Goal: Task Accomplishment & Management: Complete application form

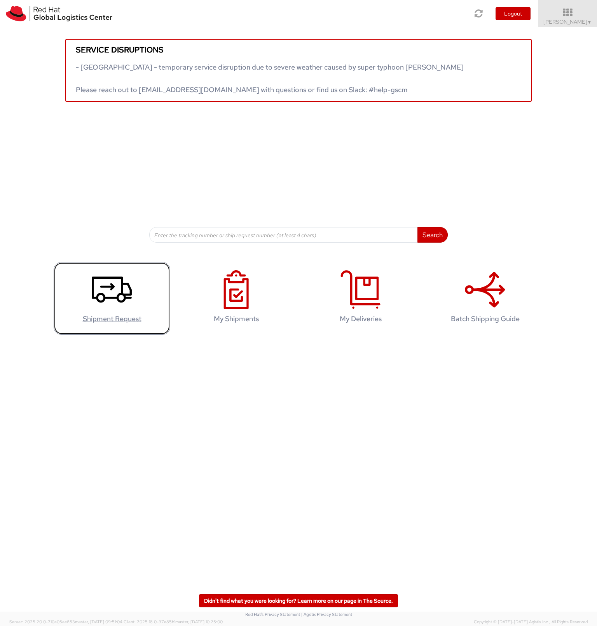
click at [109, 289] on icon at bounding box center [112, 289] width 40 height 39
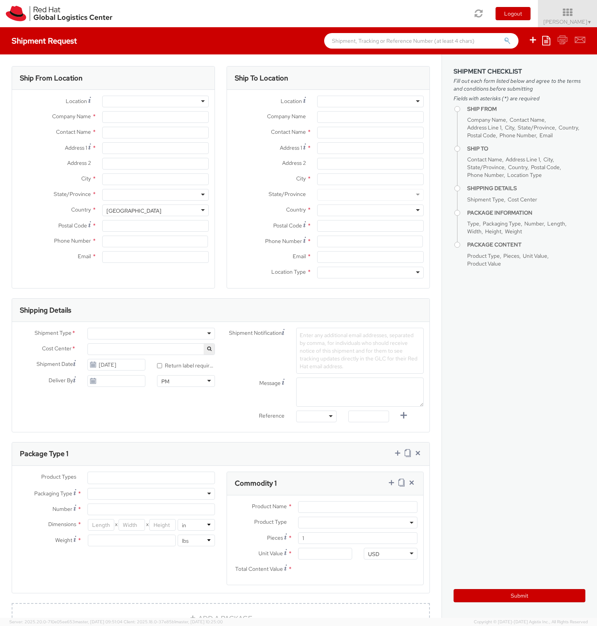
select select
select select "733"
type input "Red Hat"
type input "Daniel Hiller"
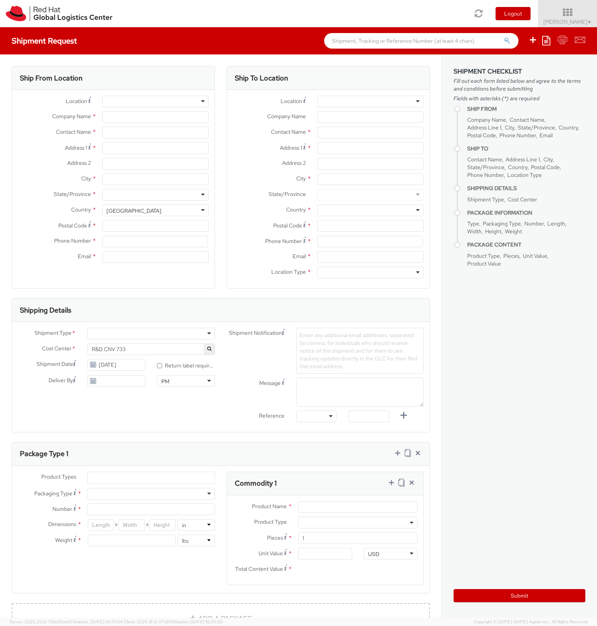
type input "dhiller@redhat.com"
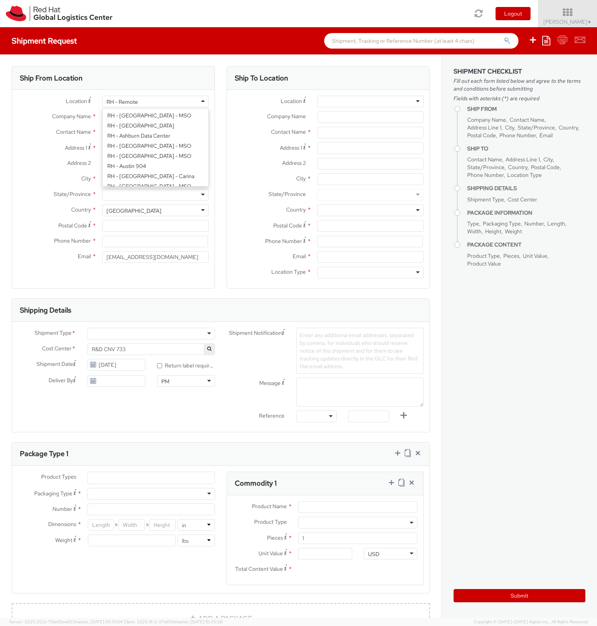
click at [164, 102] on div "RH - Remote" at bounding box center [155, 102] width 107 height 12
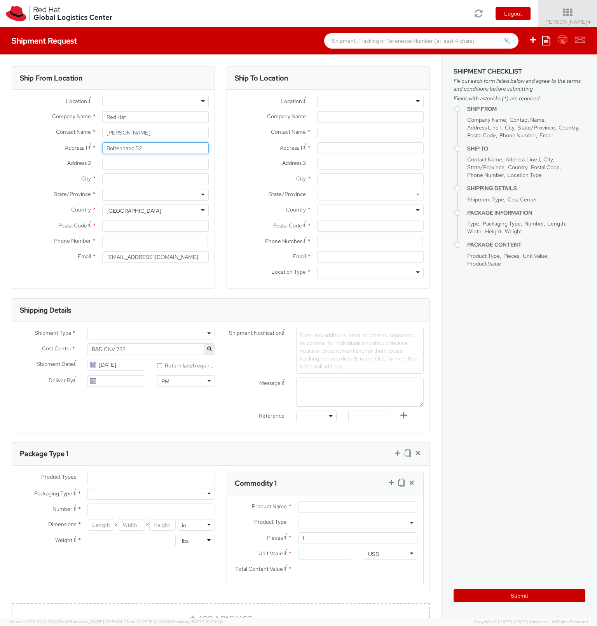
type input "Boltenhang 52"
type input "Warendorf"
type input "G"
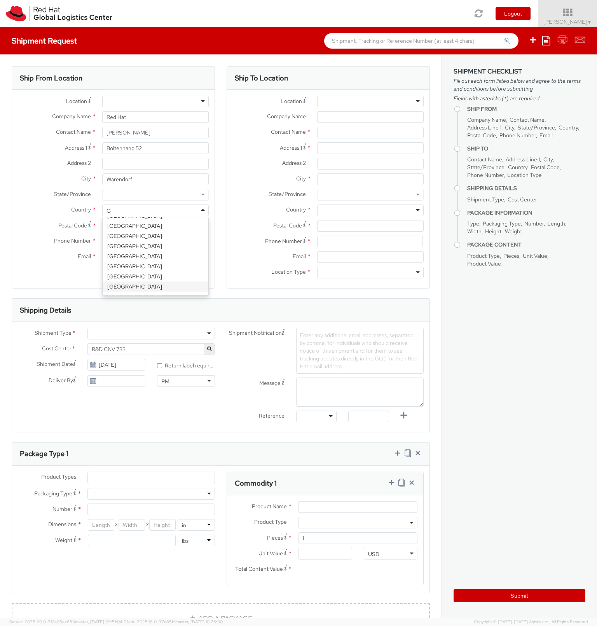
scroll to position [2, 0]
type input "Germa"
select select "CM"
select select "KGS"
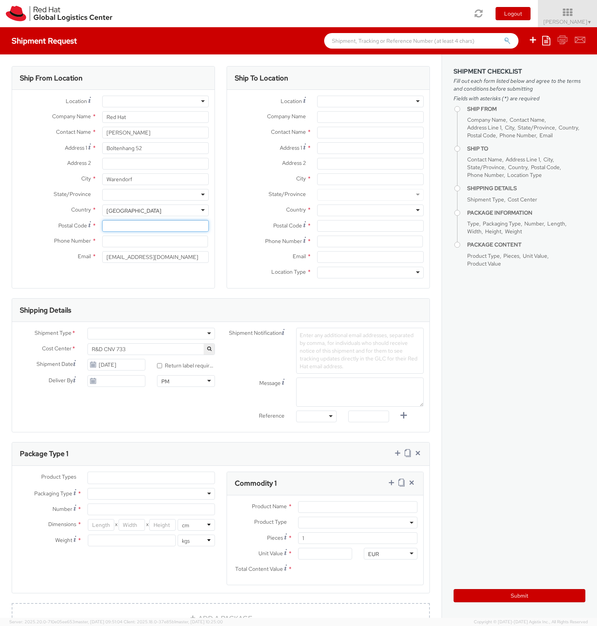
type input "3"
type input "48231"
type input "+491711957418"
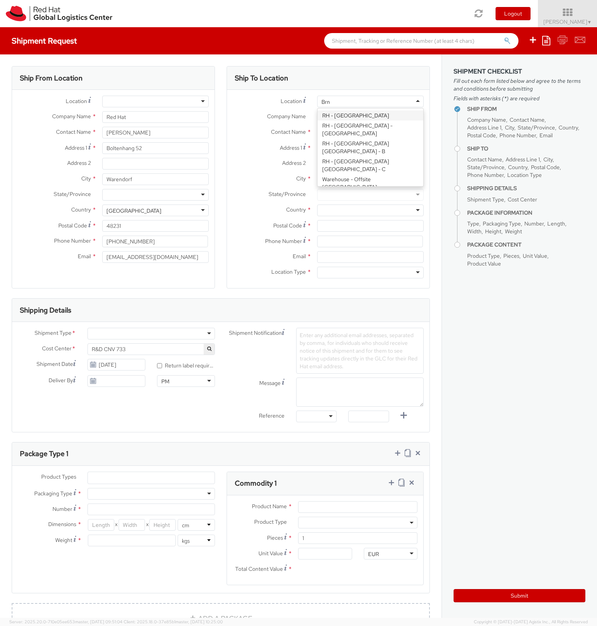
type input "Brno"
type input "Red Hat Czech s.r.o."
type input "Purkynova 647/111"
type input "BRNO"
type input "621 00"
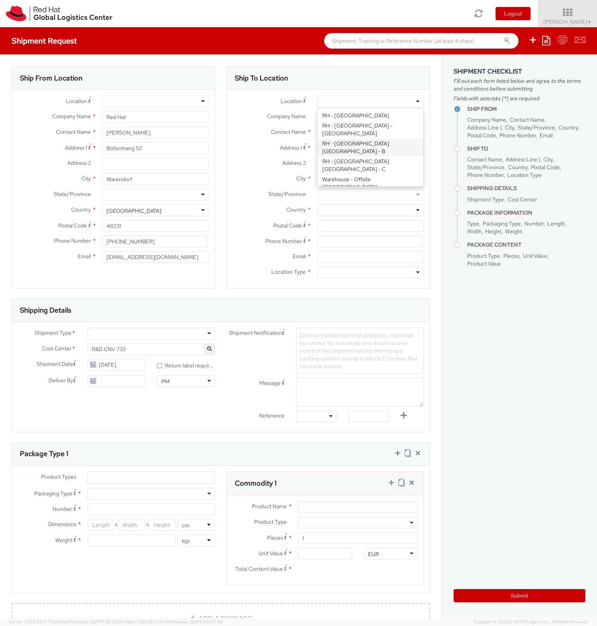
type input "420 532 294 555"
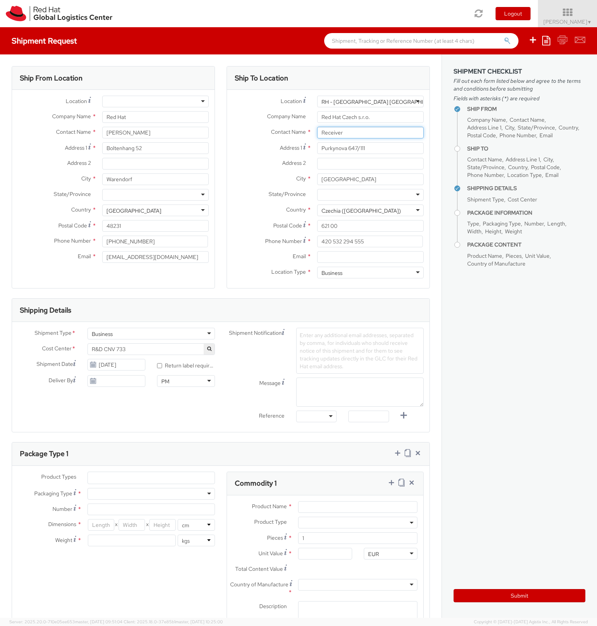
click at [362, 131] on input "Receiver" at bounding box center [370, 133] width 107 height 12
type input "Laptop Returns"
click at [348, 257] on input "Email *" at bounding box center [370, 257] width 107 height 12
paste input "laptop-return@redhat.com"
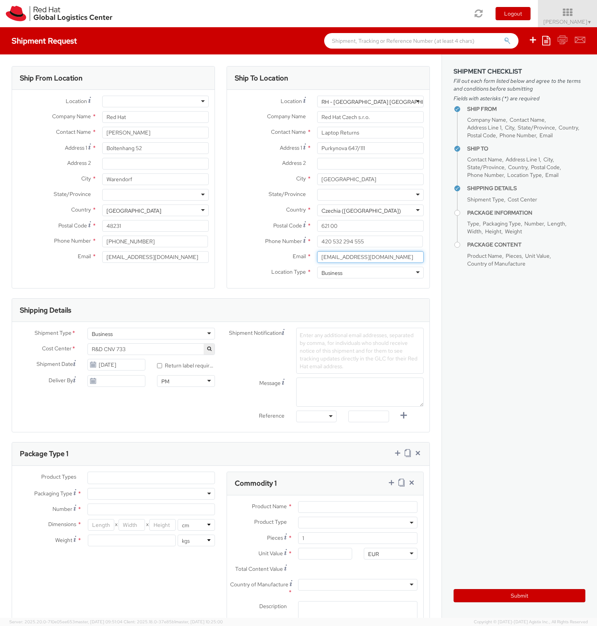
type input "laptop-return@redhat.com"
click at [339, 286] on div "Location * RH - Brno - Tech Park Brno - B RH - Brno - Tech Park Brno - B RH - A…" at bounding box center [328, 189] width 203 height 198
click at [283, 282] on div "Location * RH - Brno - Tech Park Brno - B RH - Brno - Tech Park Brno - B RH - A…" at bounding box center [328, 189] width 203 height 198
click at [157, 365] on input "* Return label required" at bounding box center [159, 365] width 5 height 5
checkbox input "true"
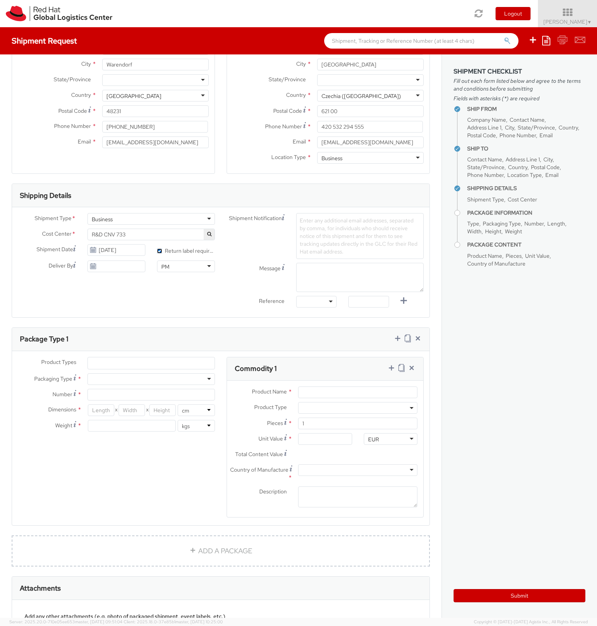
scroll to position [140, 0]
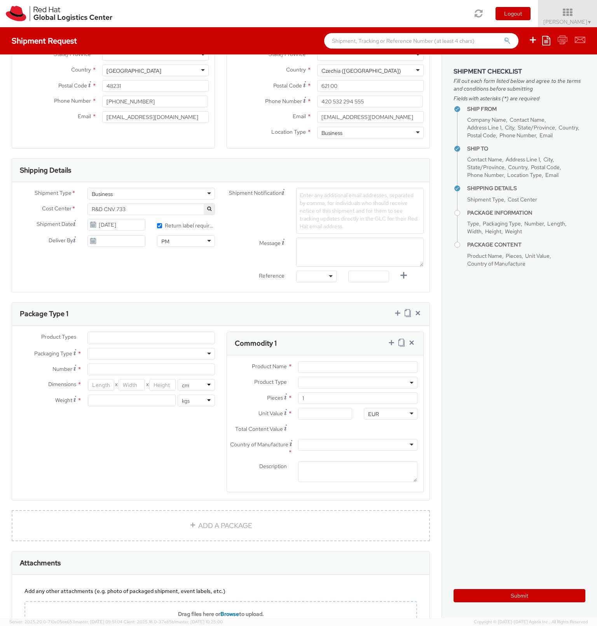
click at [109, 335] on ul at bounding box center [151, 338] width 127 height 12
select select "LAPTOP"
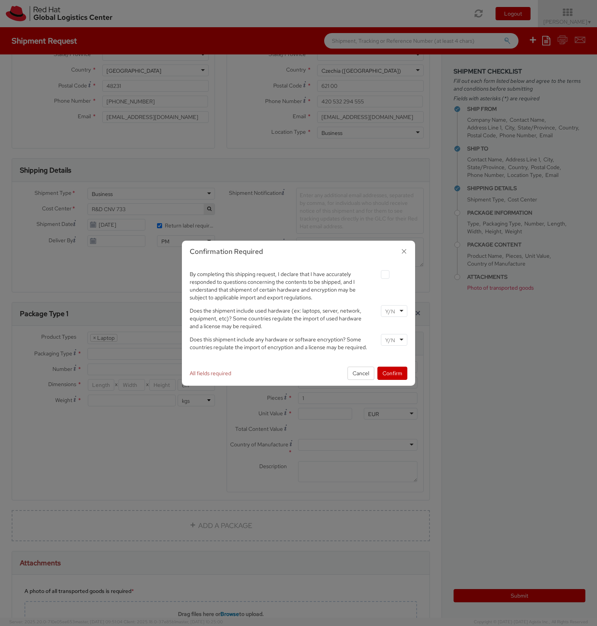
click at [395, 313] on input "select-one" at bounding box center [390, 312] width 11 height 8
click at [395, 339] on input "select-one" at bounding box center [390, 340] width 11 height 8
click at [394, 371] on button "Confirm" at bounding box center [393, 373] width 30 height 13
click at [395, 371] on button "Confirm" at bounding box center [393, 373] width 30 height 13
click at [385, 275] on label at bounding box center [385, 274] width 9 height 9
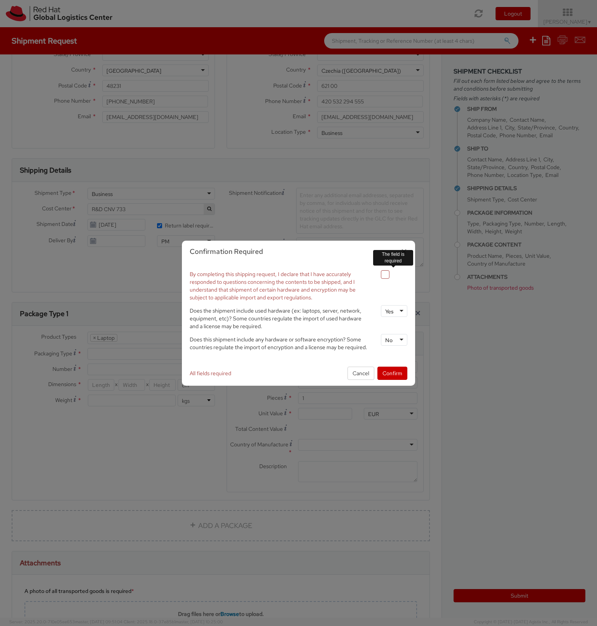
click at [379, 275] on input "checkbox" at bounding box center [376, 274] width 5 height 5
checkbox input "true"
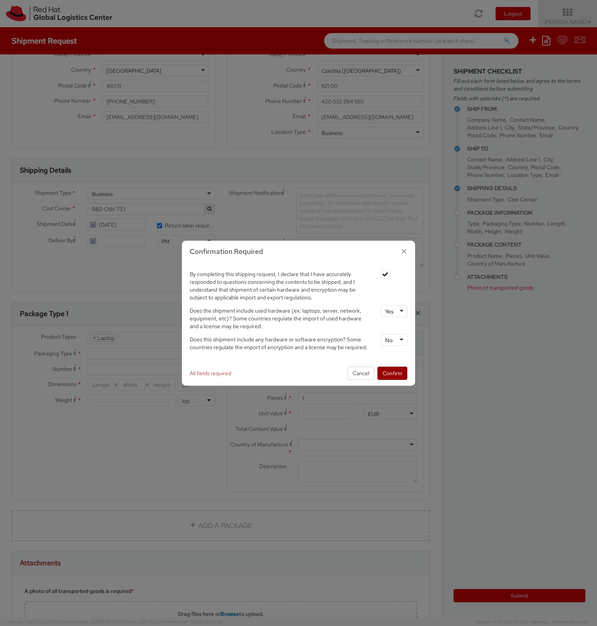
click at [392, 375] on button "Confirm" at bounding box center [393, 373] width 30 height 13
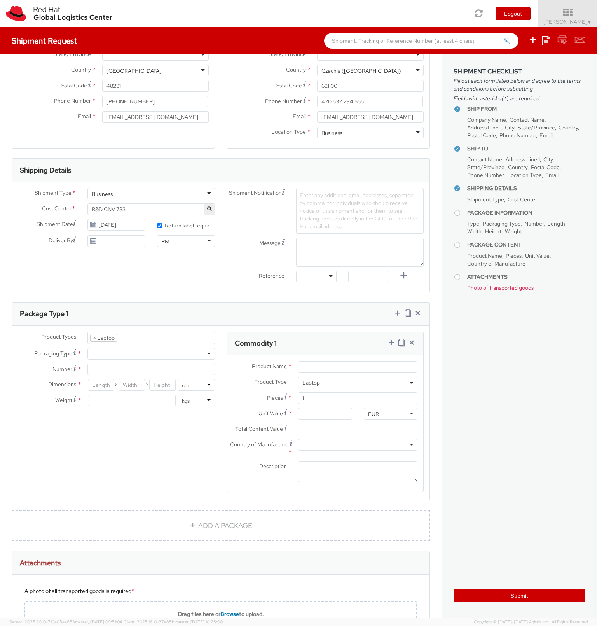
click at [206, 355] on div at bounding box center [151, 354] width 128 height 12
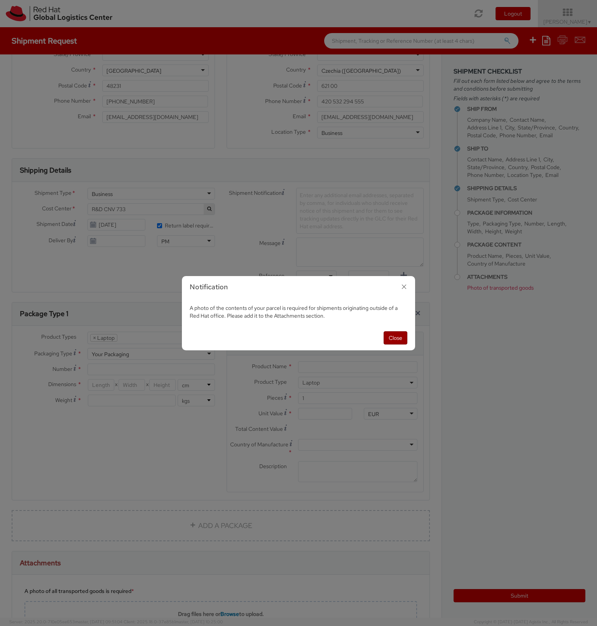
click at [392, 337] on button "Close" at bounding box center [396, 337] width 24 height 13
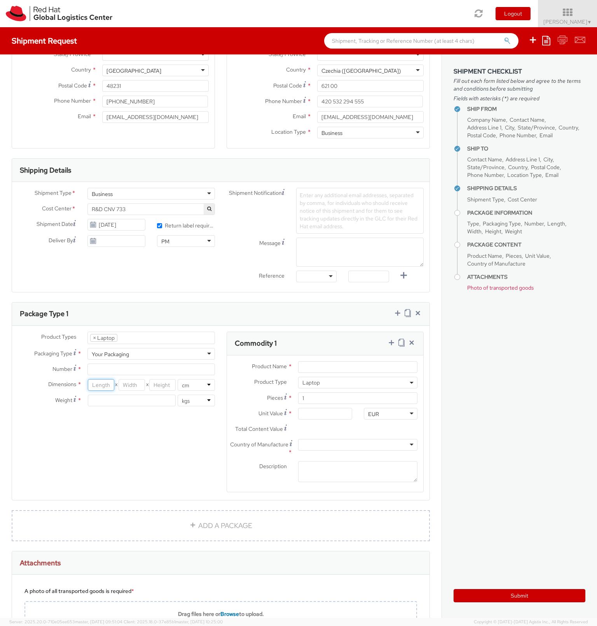
click at [100, 385] on input "number" at bounding box center [101, 385] width 26 height 12
type input "50"
type input "40"
type input "30"
type input "10"
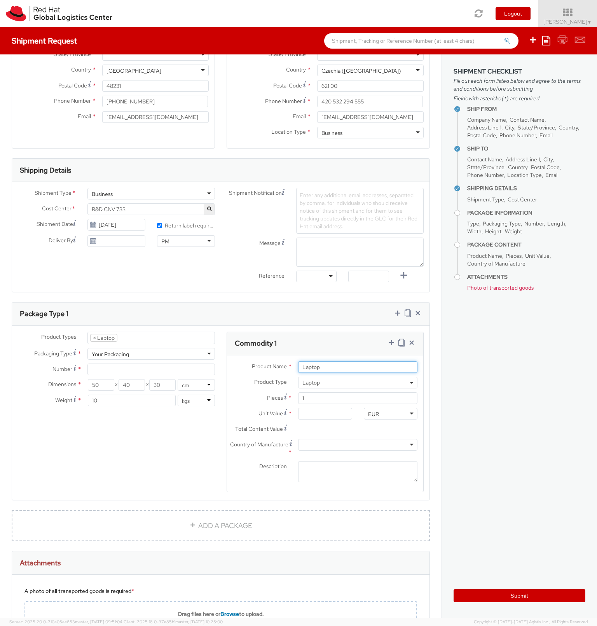
type input "Laptop"
type input "2"
type input "0.00"
type input "2"
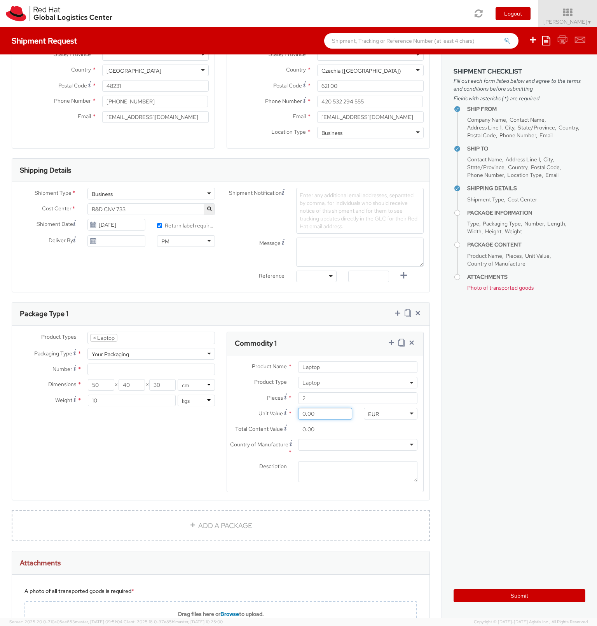
type input "5.00"
type input "10.00"
type input "50.00"
type input "100.00"
type input "500.00"
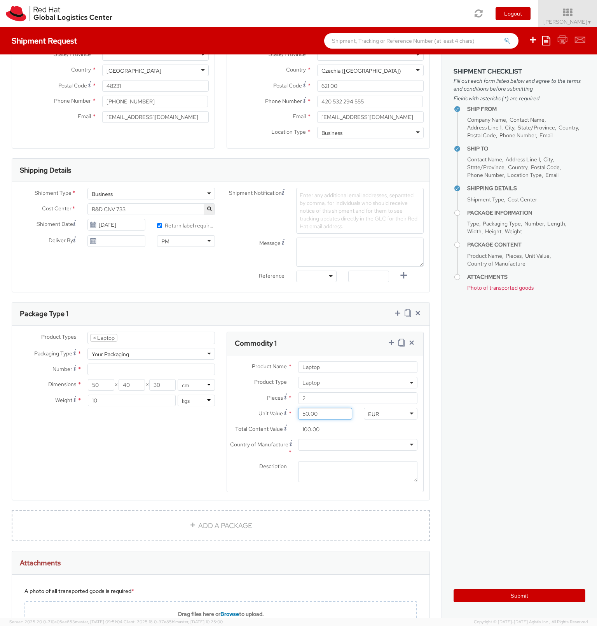
type input "1,000.00"
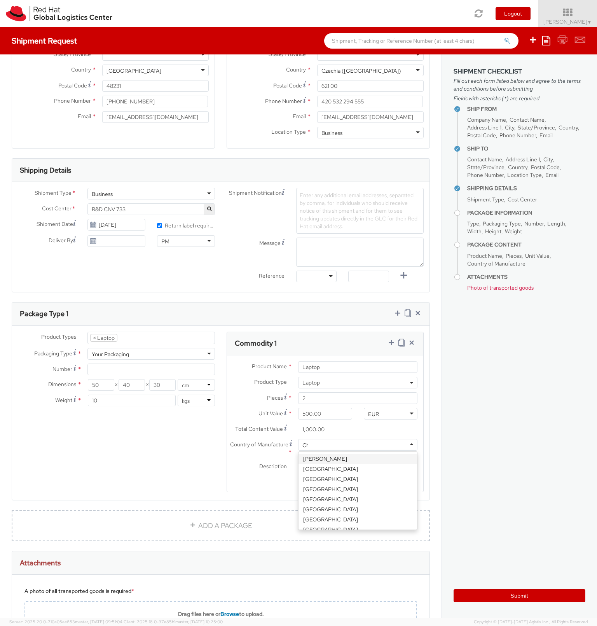
type input "Chi"
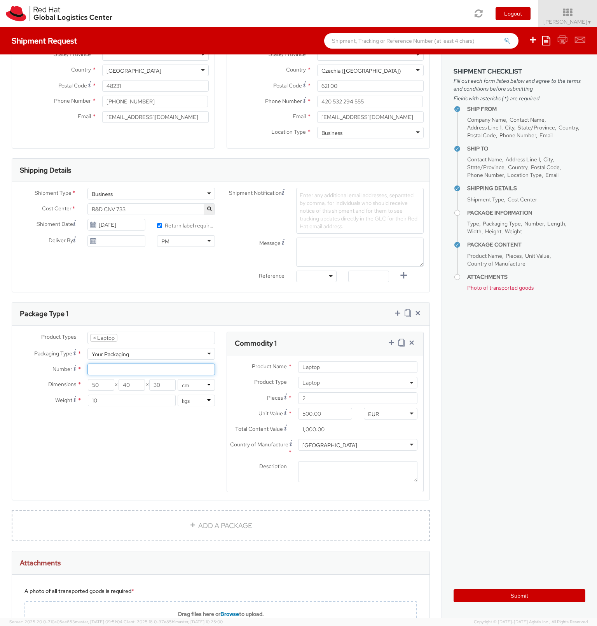
click at [120, 368] on input "Number *" at bounding box center [151, 370] width 128 height 12
type input "1"
click at [150, 476] on div "Product Types * Documents Docking Station Laptop Monitor Other Hardware Server …" at bounding box center [221, 417] width 418 height 171
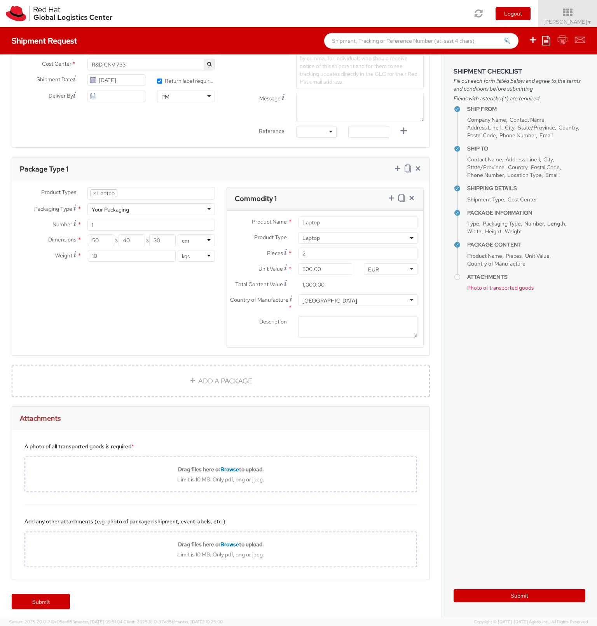
scroll to position [286, 0]
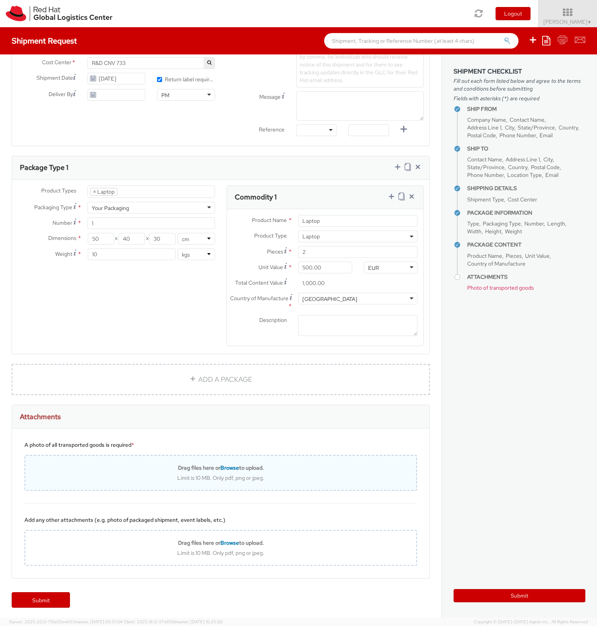
click at [225, 464] on span "Browse" at bounding box center [229, 467] width 19 height 7
type input "C:\fakepath\IMG_20250929_113617.jpg"
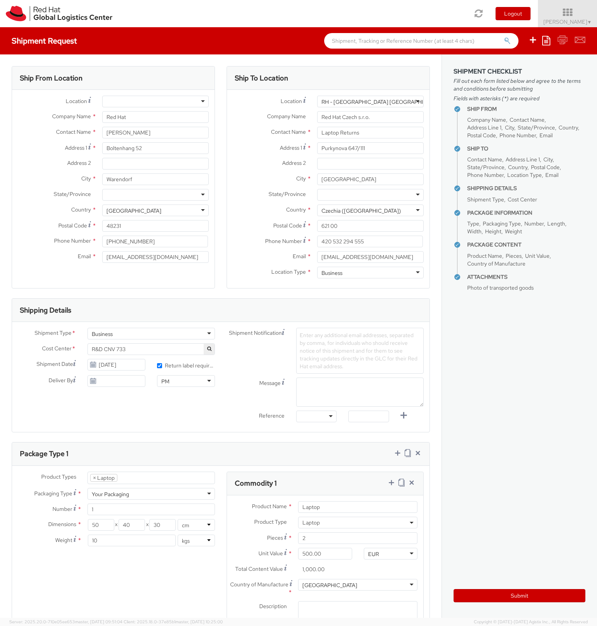
scroll to position [312, 0]
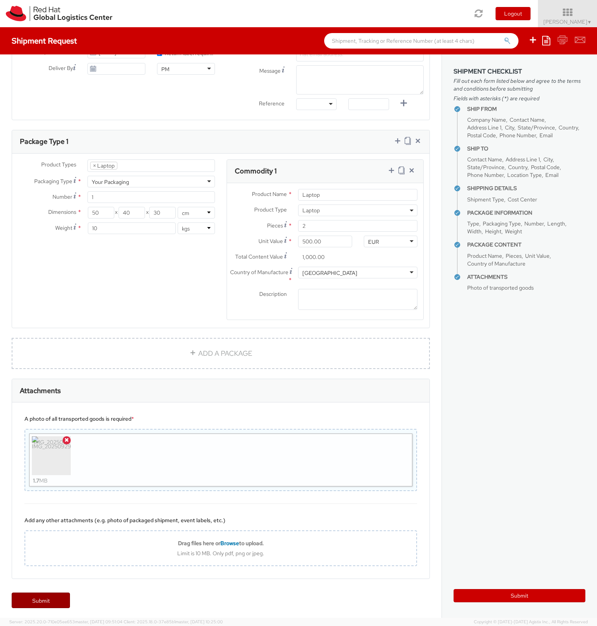
click at [25, 599] on link "Submit" at bounding box center [41, 601] width 58 height 16
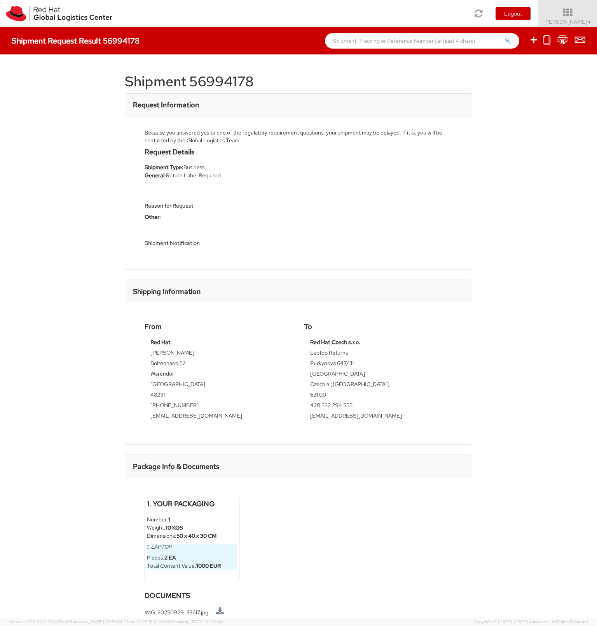
click at [219, 81] on h1 "Shipment 56994178" at bounding box center [299, 82] width 348 height 16
copy h1 "56994178"
click at [566, 40] on icon at bounding box center [563, 40] width 10 height 10
click at [588, 14] on button "×" at bounding box center [586, 13] width 5 height 11
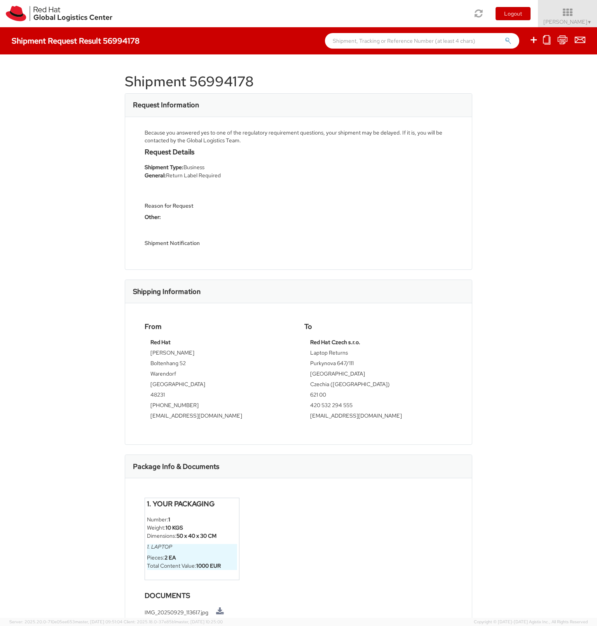
click at [213, 79] on h1 "Shipment 56994178" at bounding box center [299, 82] width 348 height 16
copy h1 "56994178"
